Goal: Transaction & Acquisition: Purchase product/service

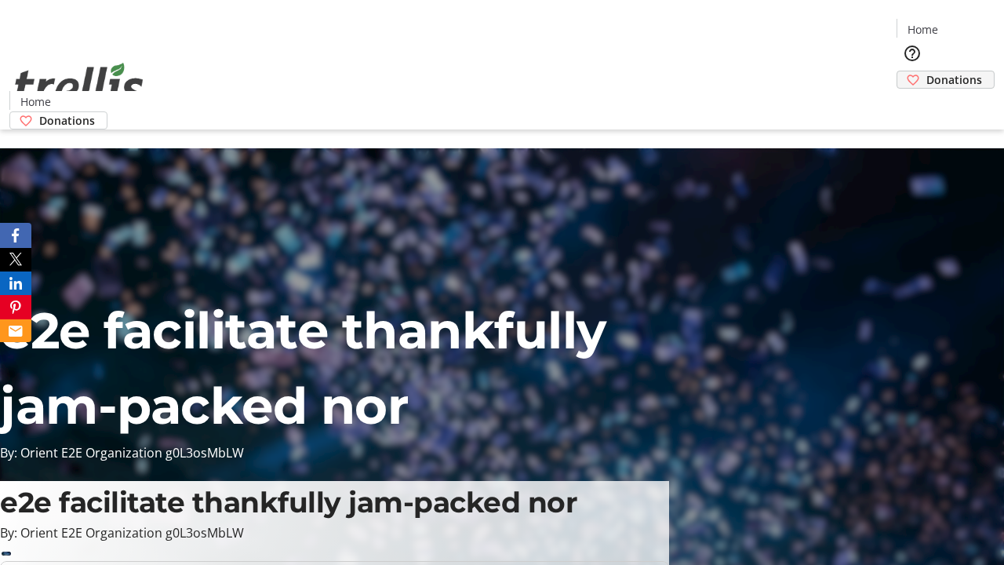
click at [927, 71] on span "Donations" at bounding box center [955, 79] width 56 height 16
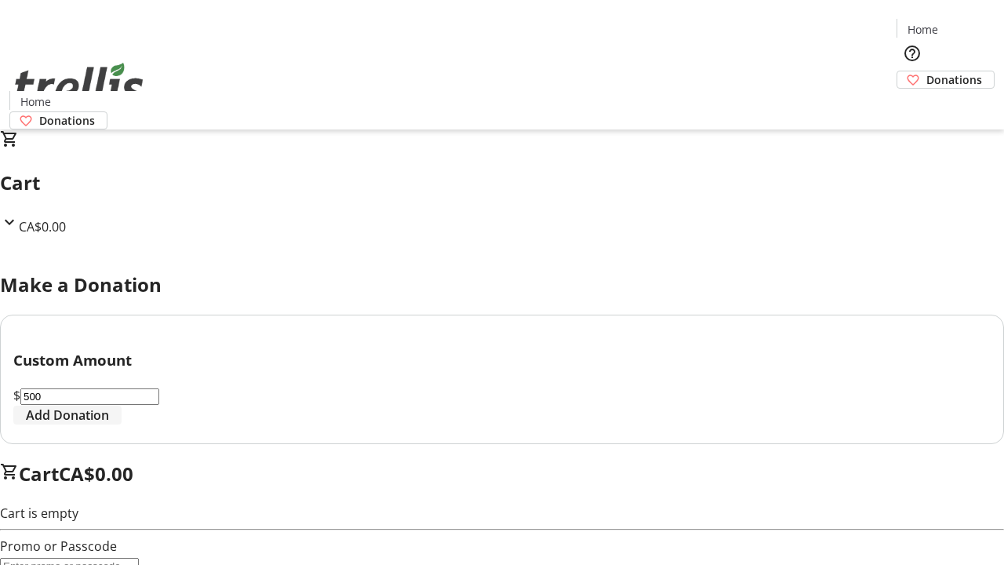
type input "500"
click at [109, 425] on span "Add Donation" at bounding box center [67, 415] width 83 height 19
